Goal: Task Accomplishment & Management: Use online tool/utility

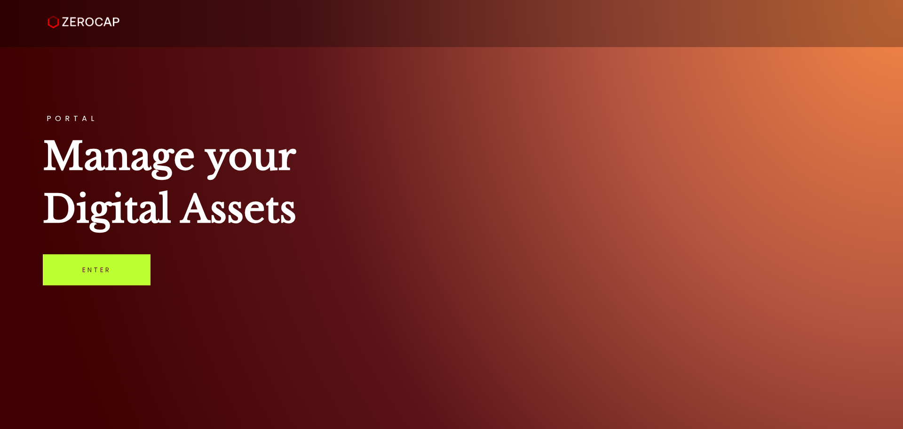
click at [124, 266] on link "Enter" at bounding box center [97, 269] width 108 height 31
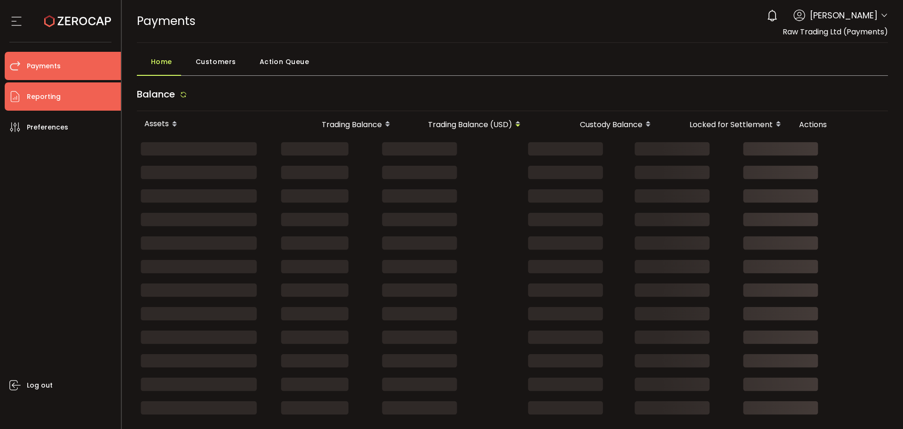
click at [25, 93] on li "Reporting" at bounding box center [63, 96] width 116 height 28
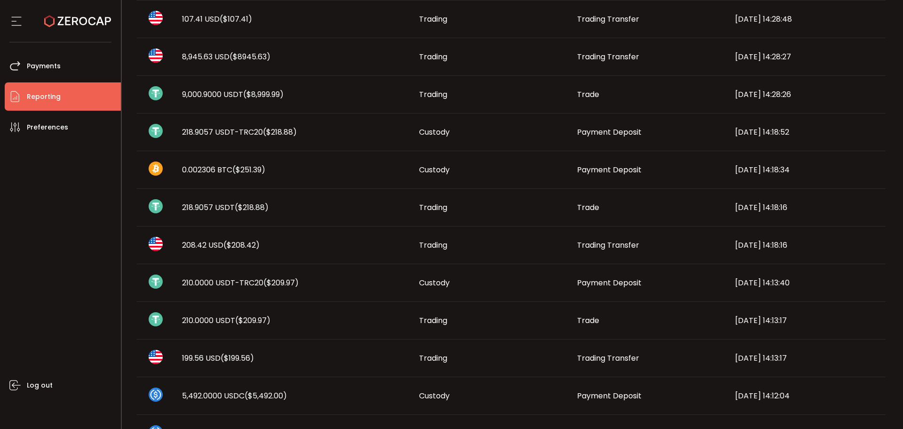
scroll to position [494, 0]
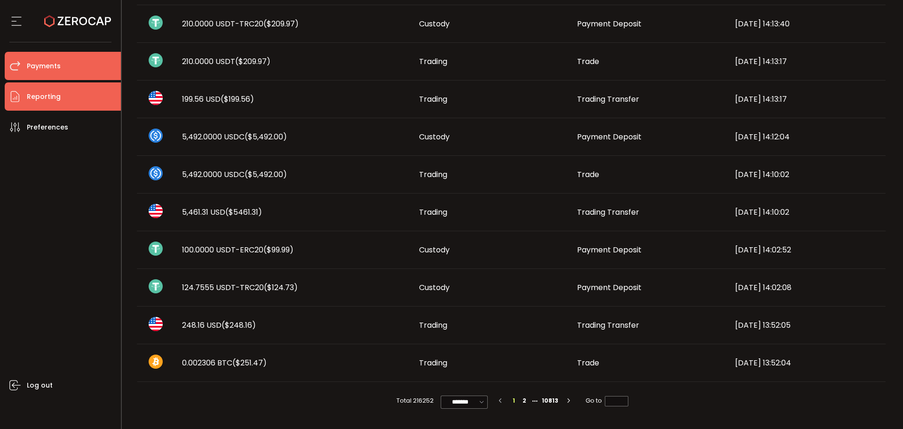
drag, startPoint x: 33, startPoint y: 68, endPoint x: 2, endPoint y: 79, distance: 33.0
click at [33, 68] on span "Payments" at bounding box center [44, 66] width 34 height 14
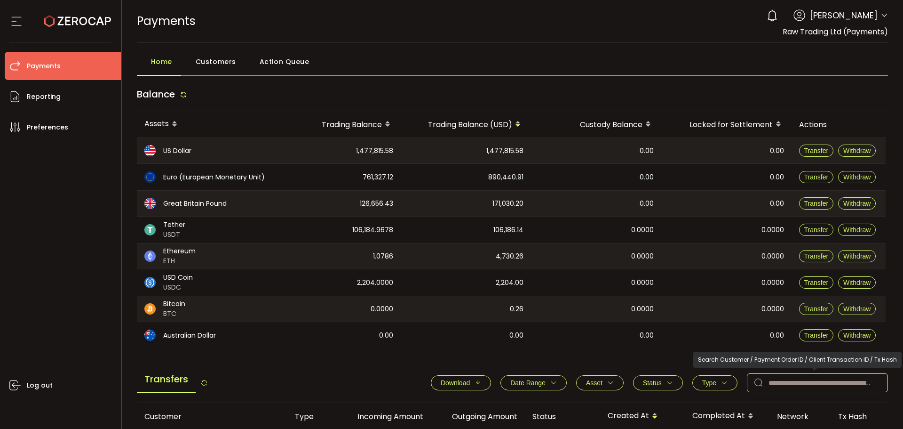
click at [814, 376] on input "text" at bounding box center [817, 382] width 141 height 19
paste input "*******"
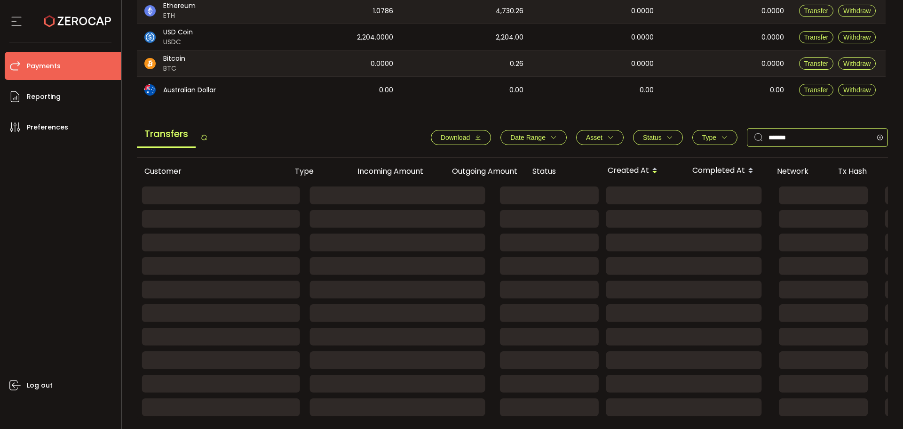
scroll to position [176, 0]
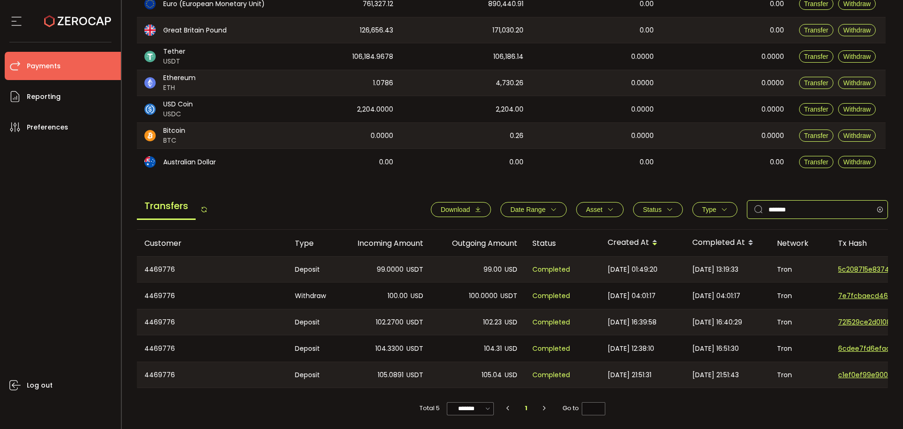
paste input "text"
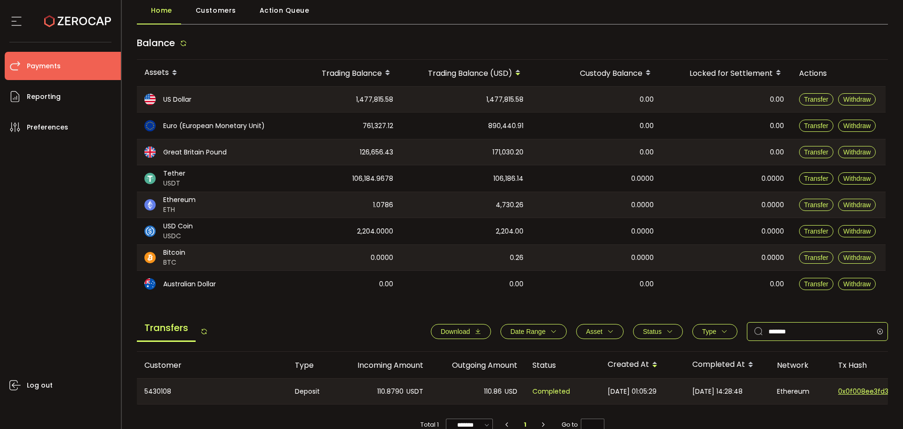
scroll to position [50, 0]
type input "*******"
